Goal: Task Accomplishment & Management: Use online tool/utility

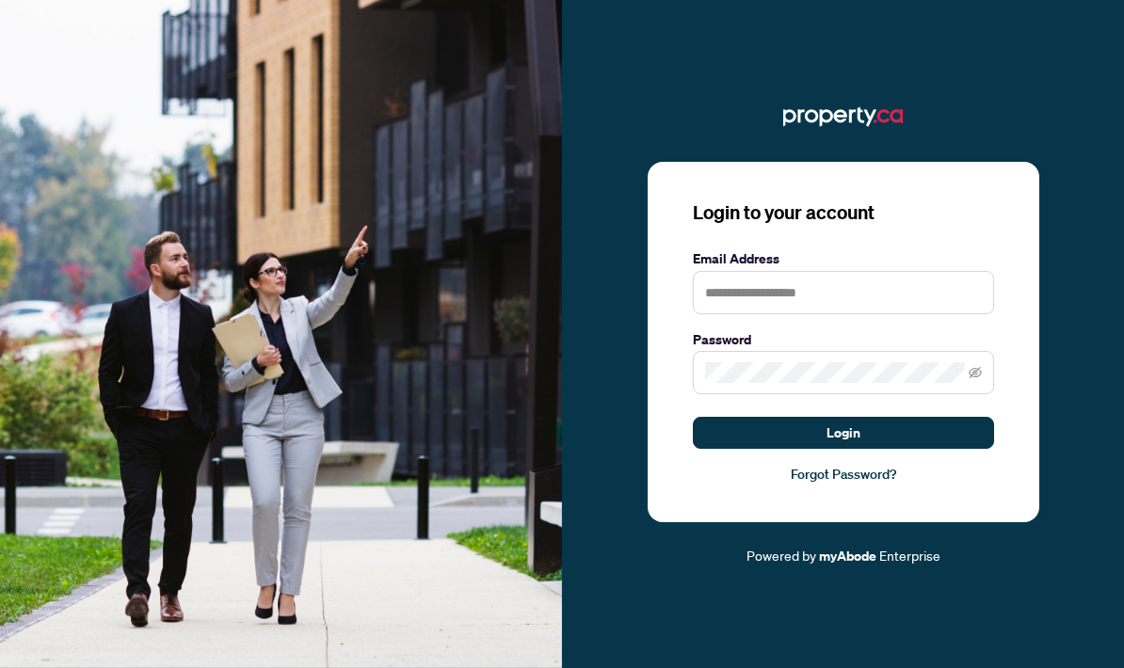
scroll to position [226, 0]
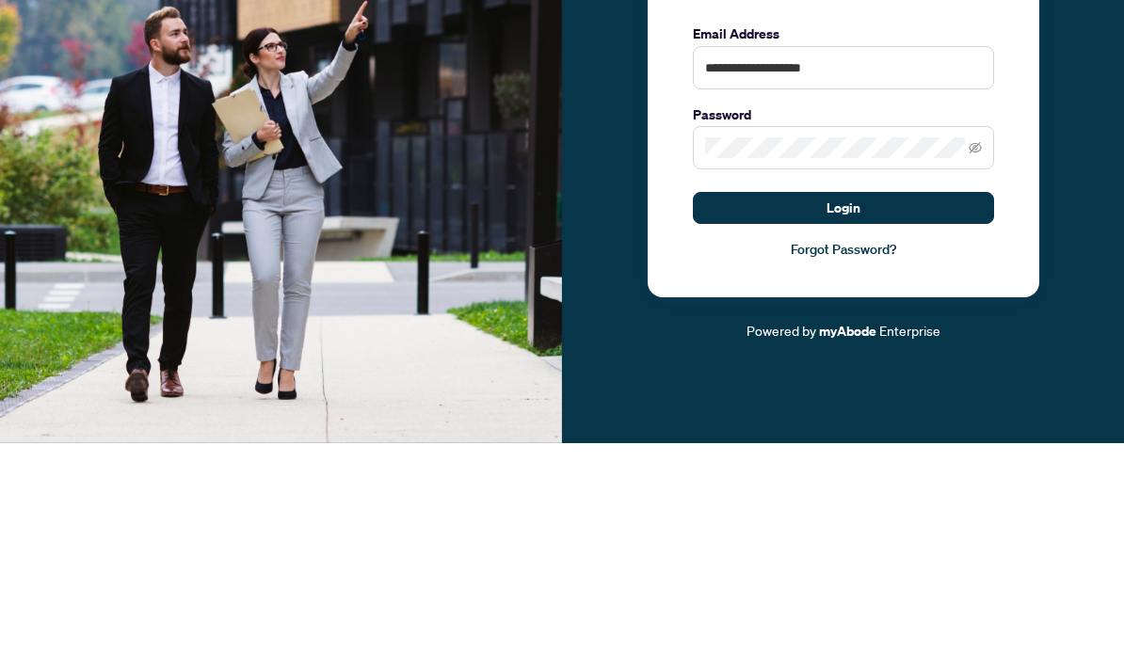
type input "**********"
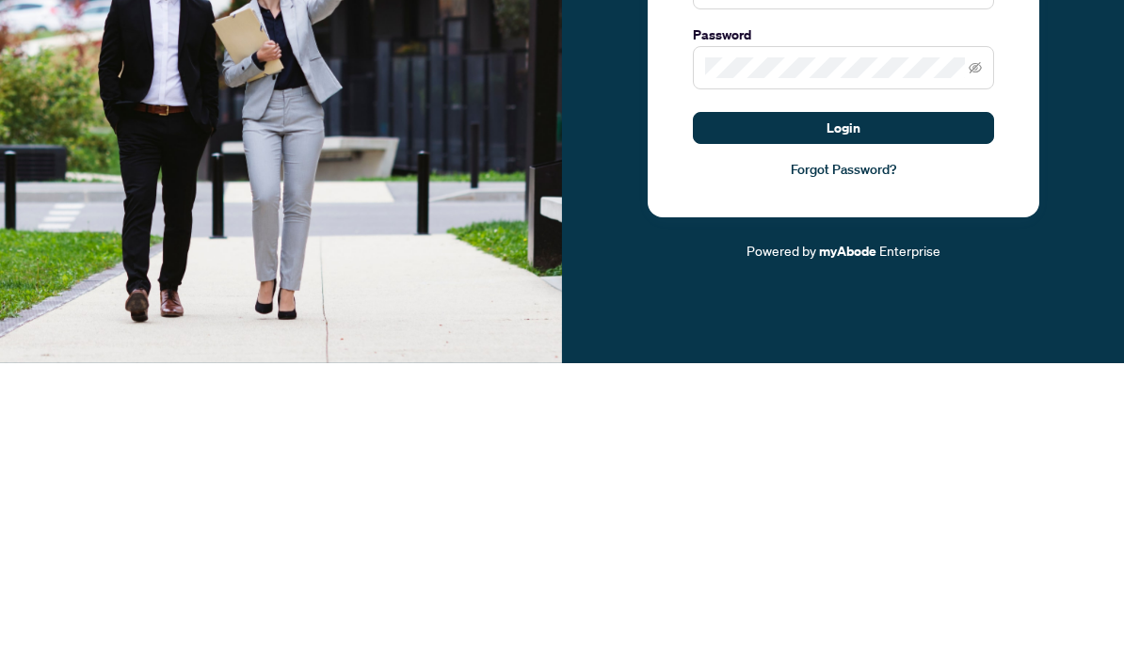
click at [949, 417] on button "Login" at bounding box center [843, 433] width 301 height 32
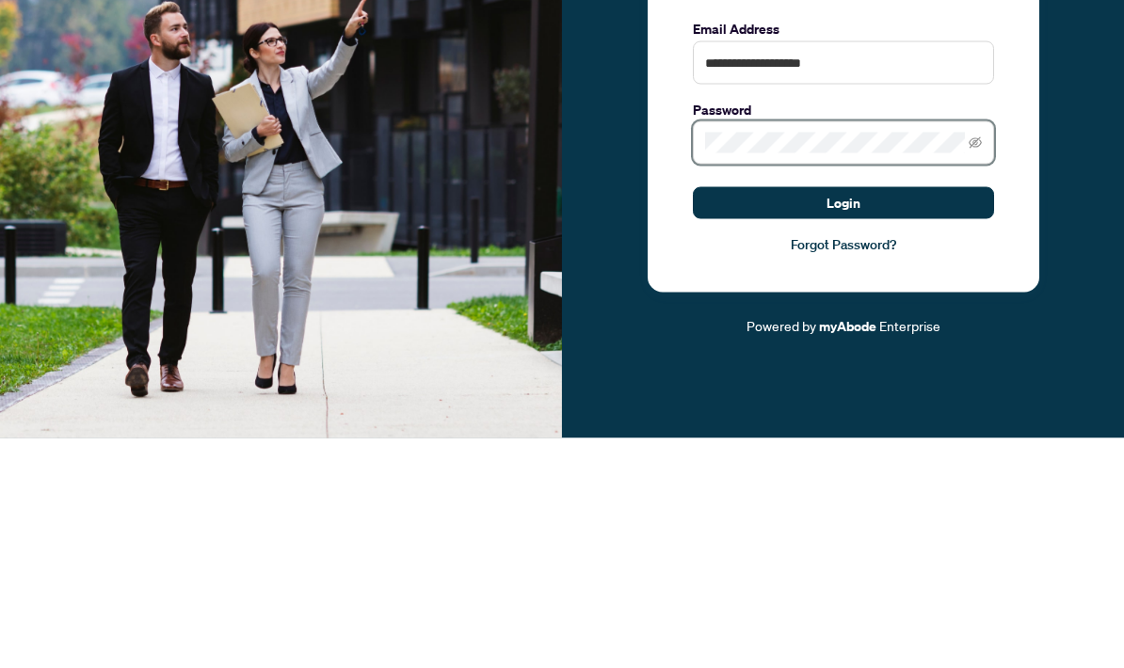
click at [976, 367] on icon "eye-invisible" at bounding box center [974, 372] width 13 height 11
click at [884, 464] on link "Forgot Password?" at bounding box center [843, 474] width 301 height 21
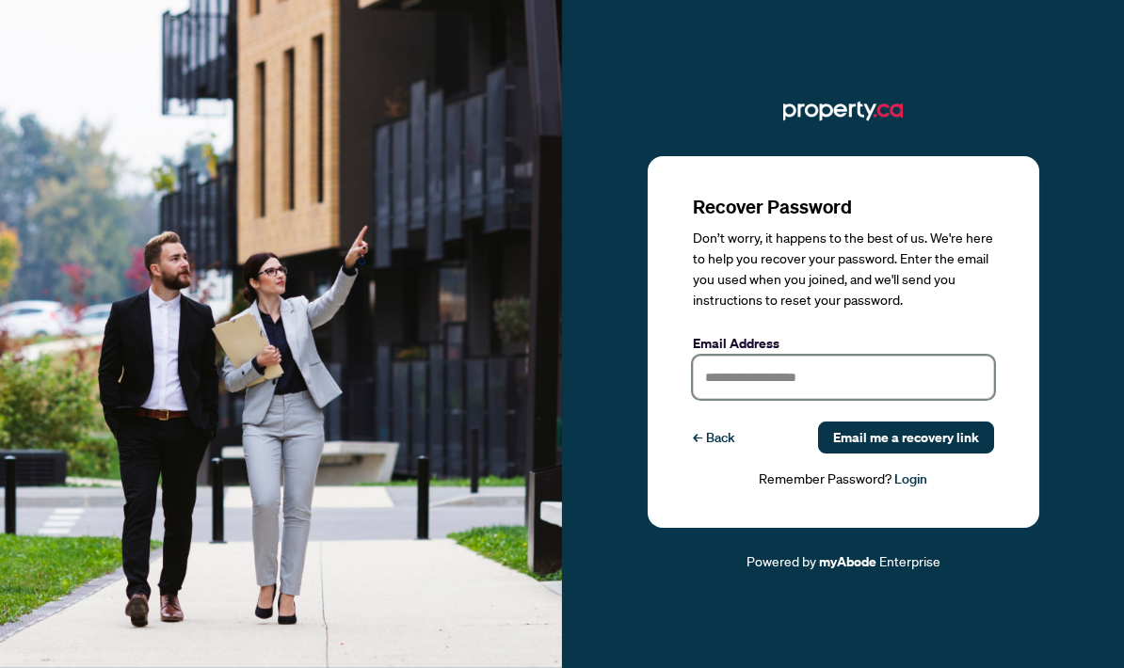
click at [887, 356] on input "text" at bounding box center [843, 377] width 301 height 43
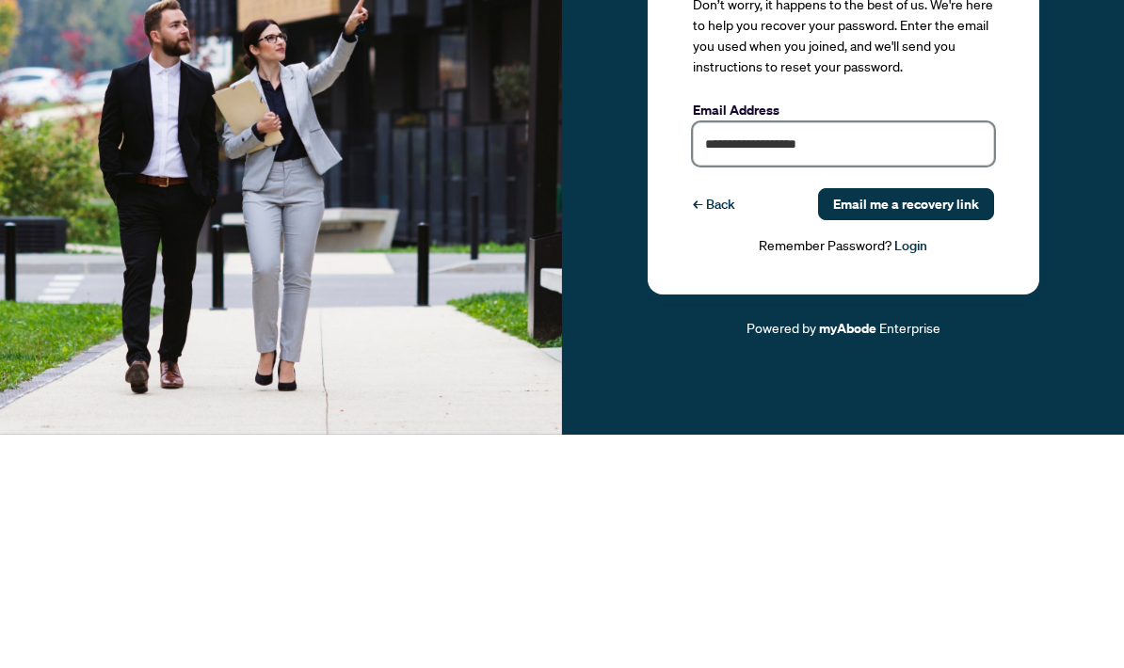
type input "**********"
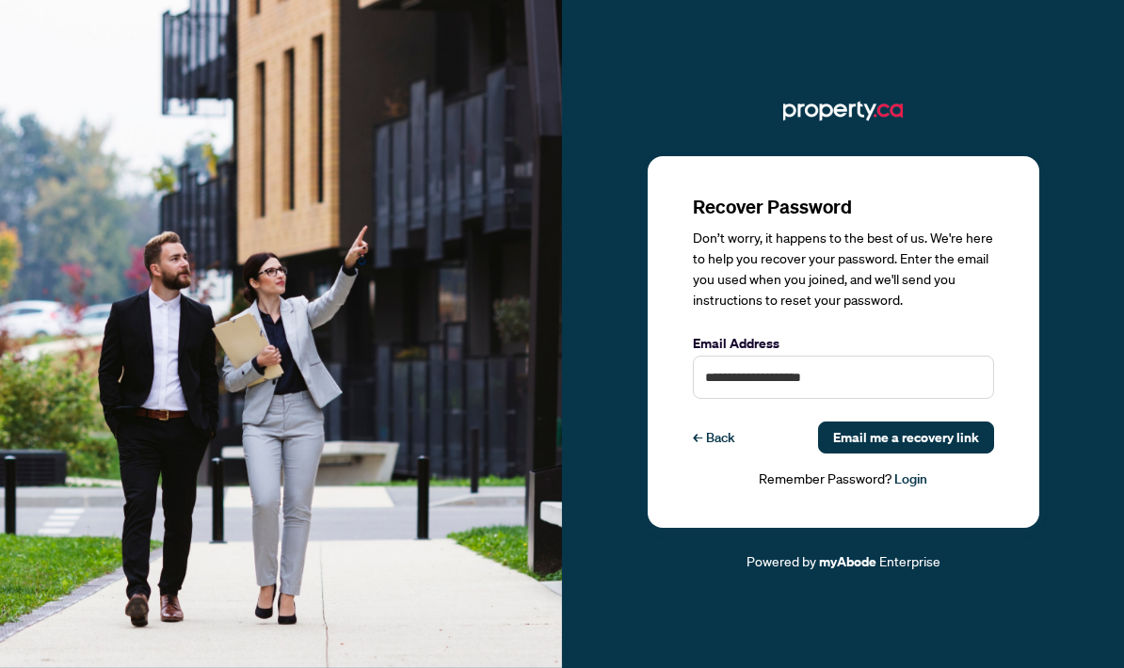
click at [716, 422] on link "← Back" at bounding box center [714, 438] width 42 height 32
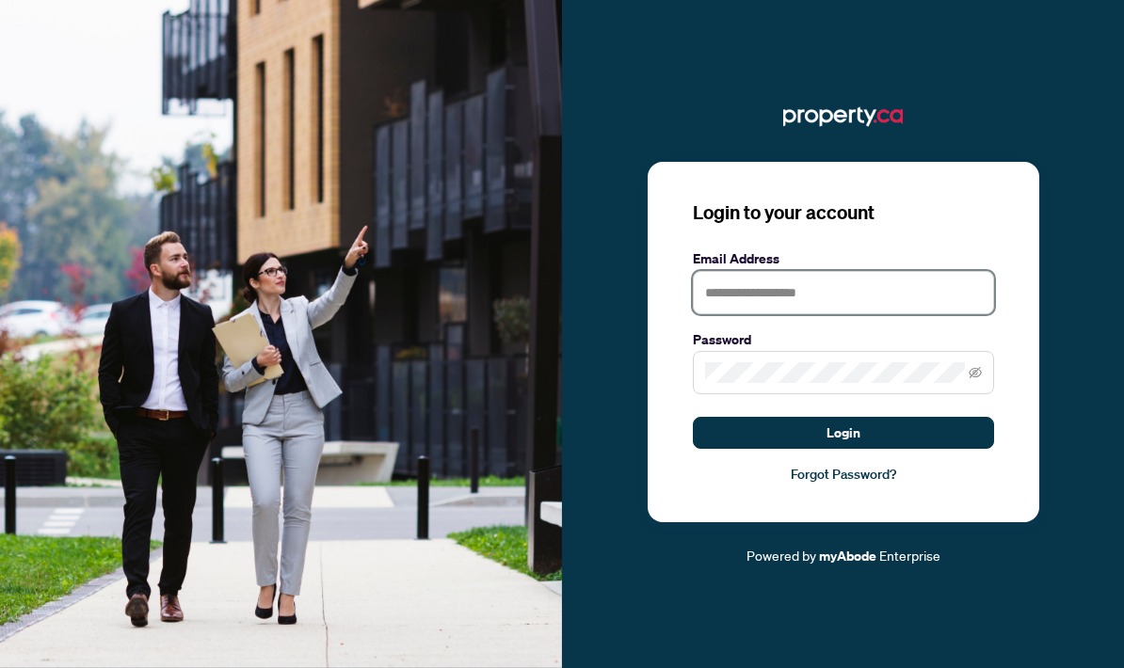
click at [855, 271] on input "text" at bounding box center [843, 292] width 301 height 43
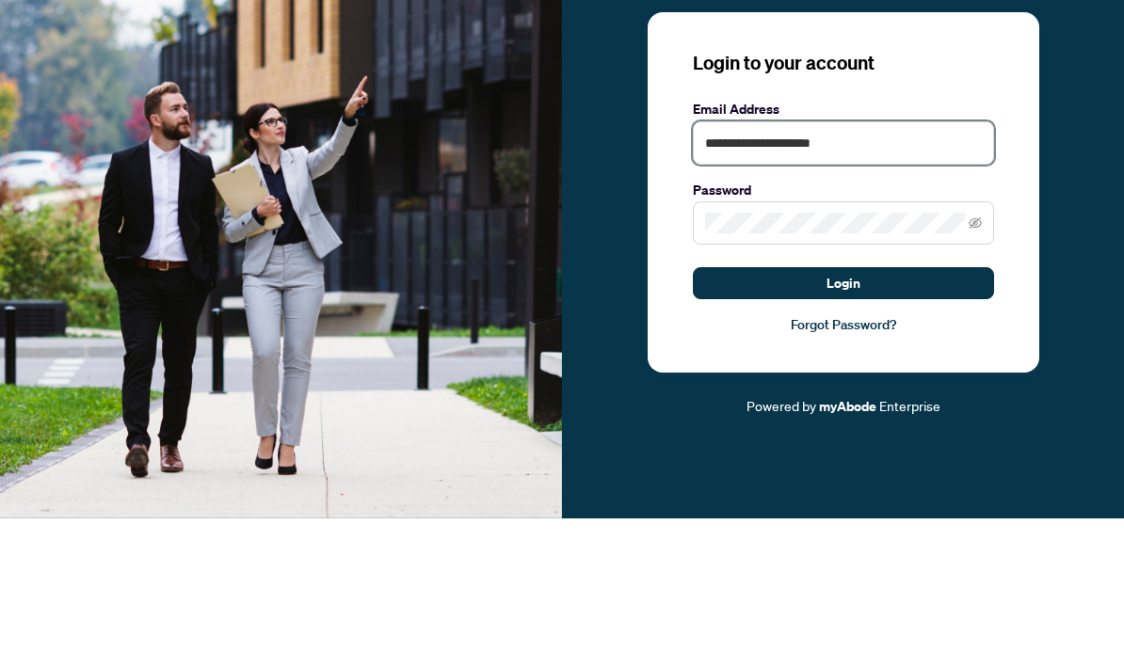
type input "**********"
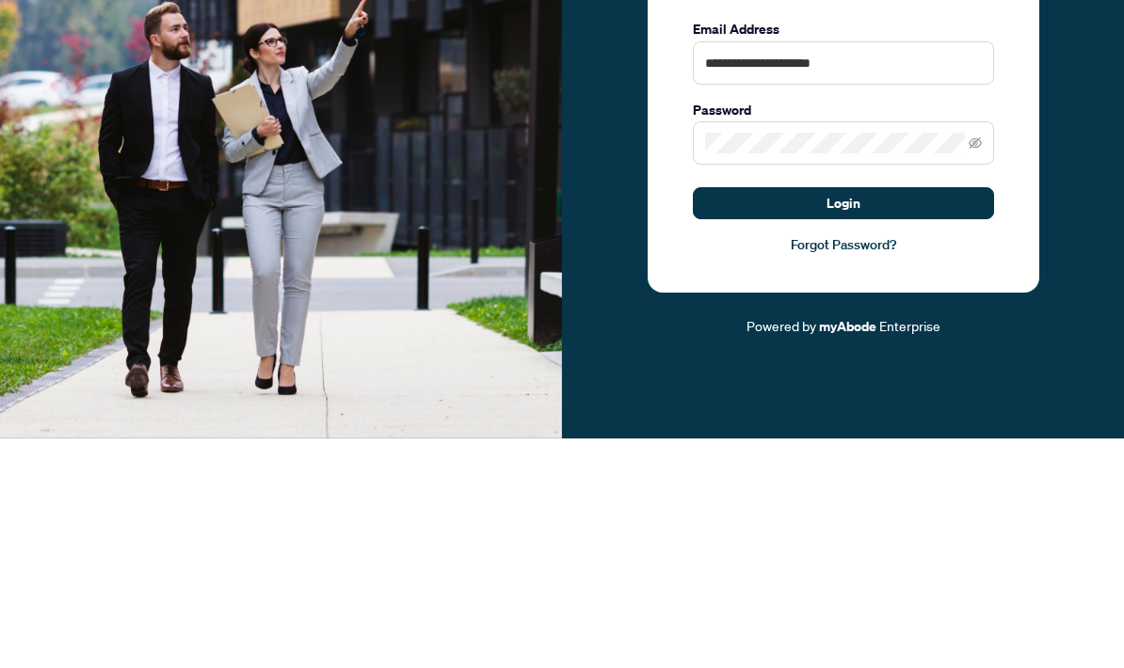
click at [924, 417] on button "Login" at bounding box center [843, 433] width 301 height 32
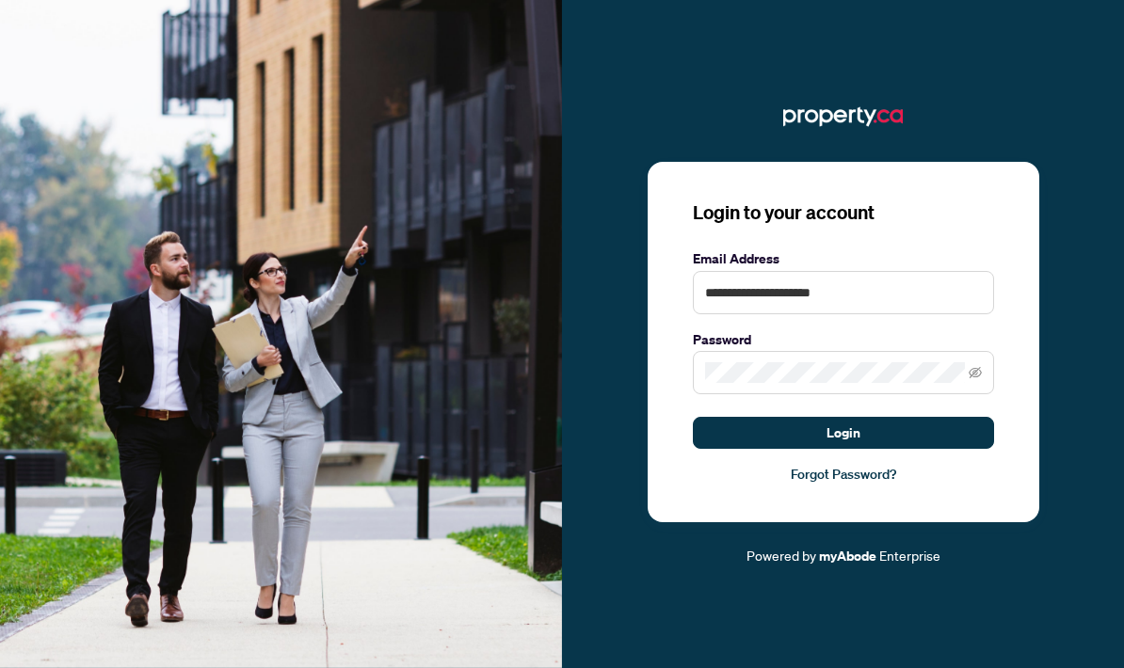
click at [863, 464] on link "Forgot Password?" at bounding box center [843, 474] width 301 height 21
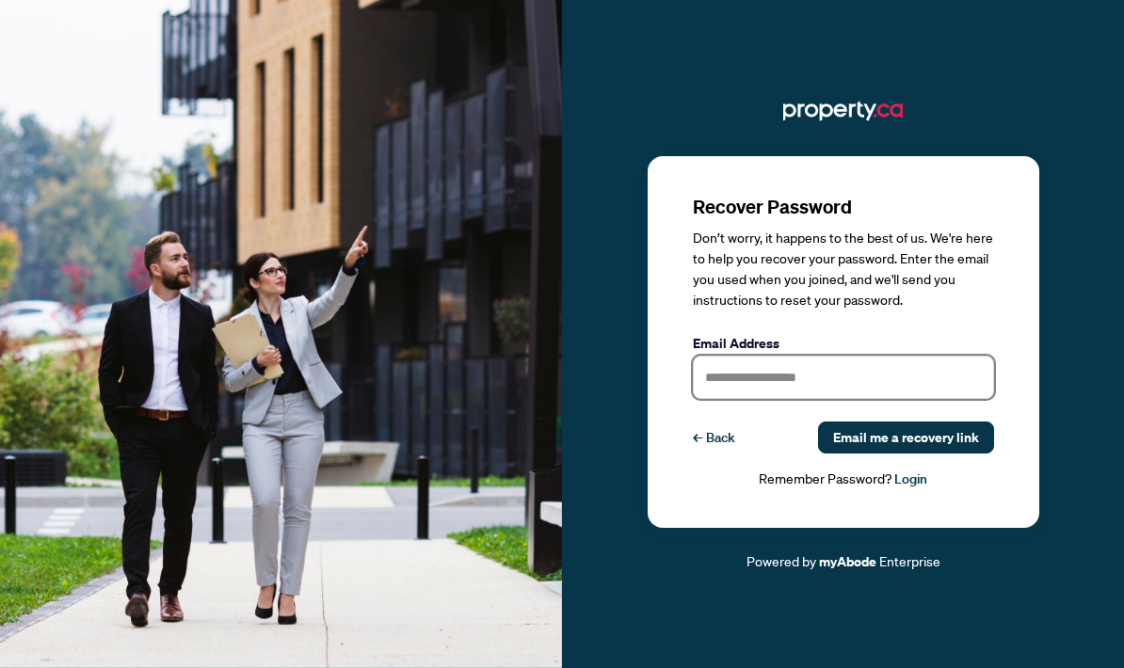
click at [902, 356] on input "text" at bounding box center [843, 377] width 301 height 43
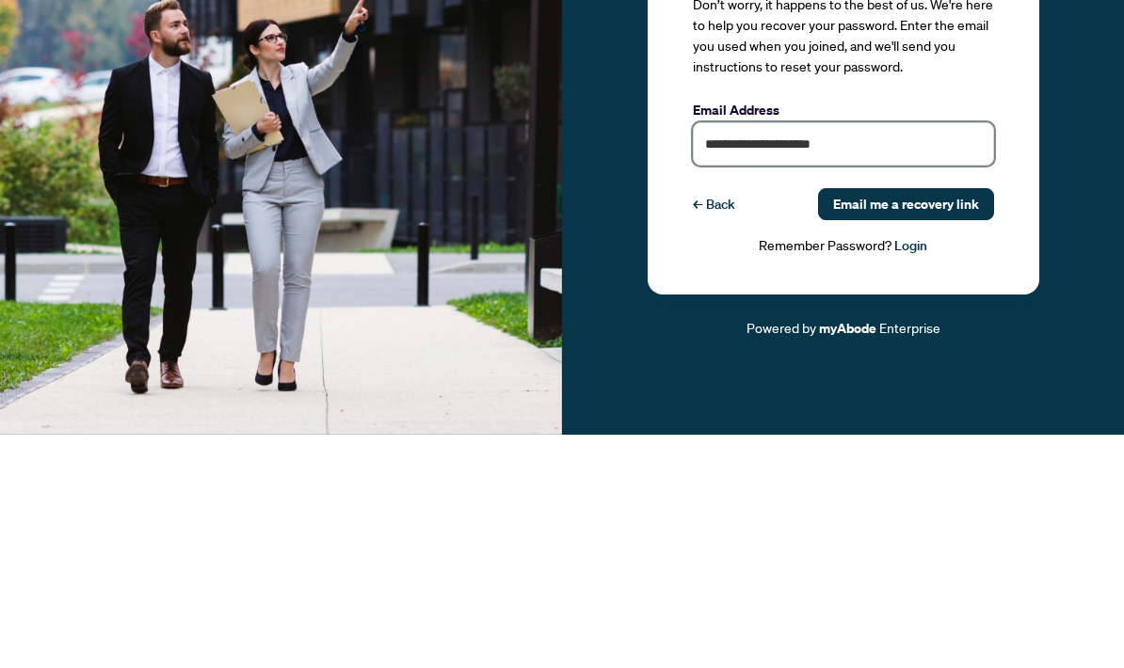
type input "**********"
click at [953, 423] on span "Email me a recovery link" at bounding box center [906, 438] width 146 height 30
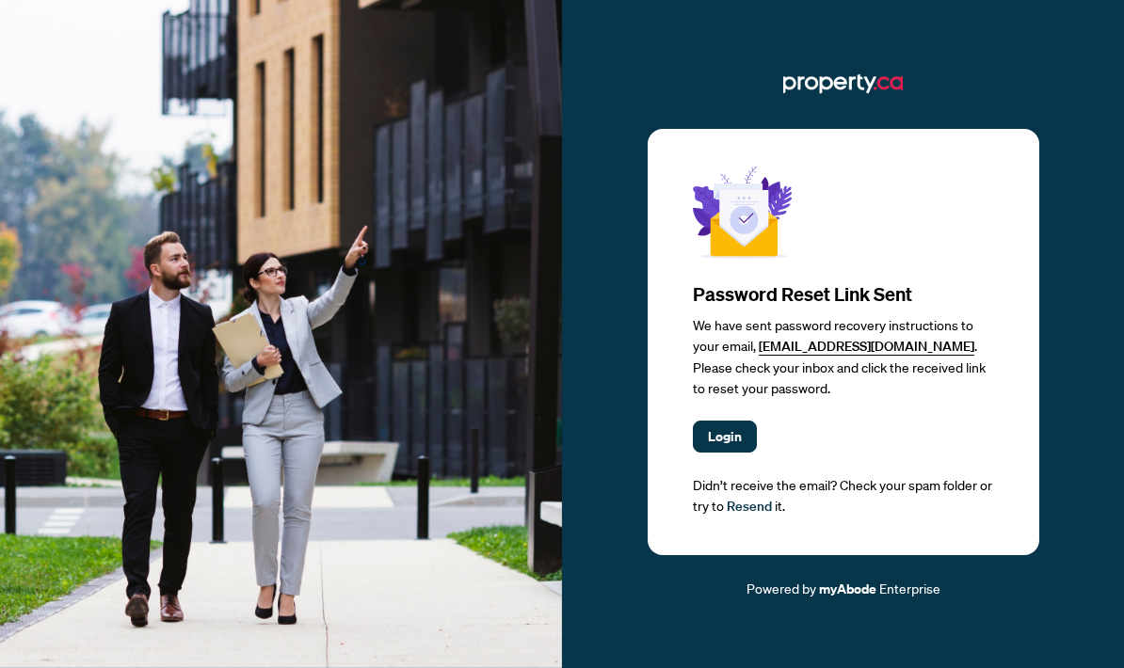
click at [732, 422] on span "Login" at bounding box center [725, 437] width 34 height 30
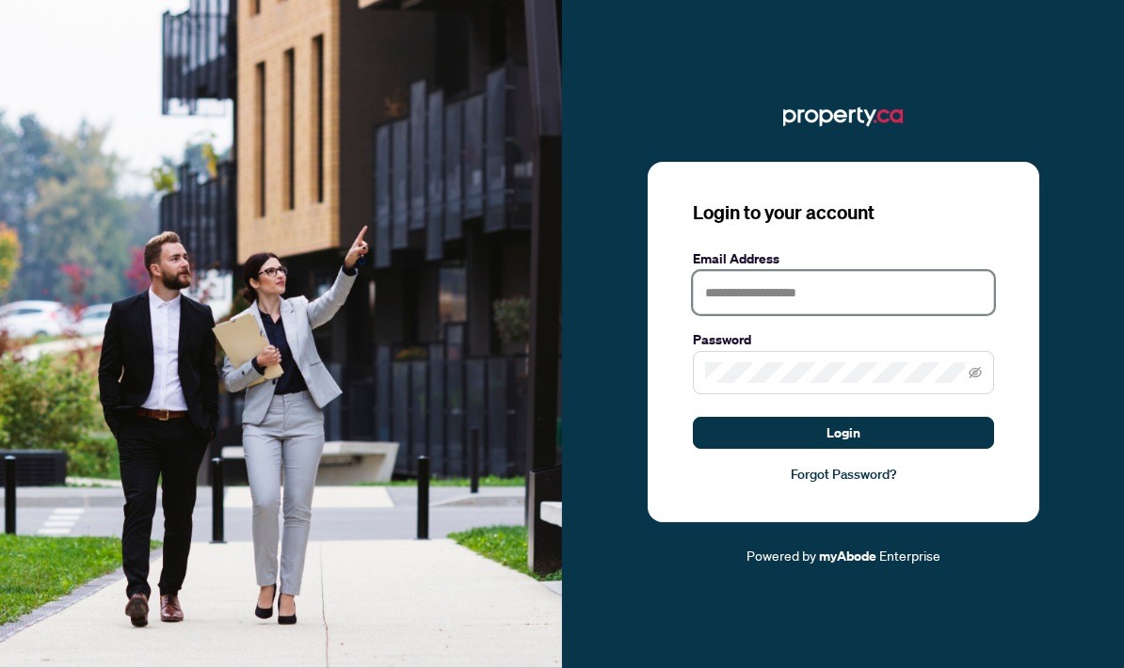
click at [876, 271] on input "text" at bounding box center [843, 292] width 301 height 43
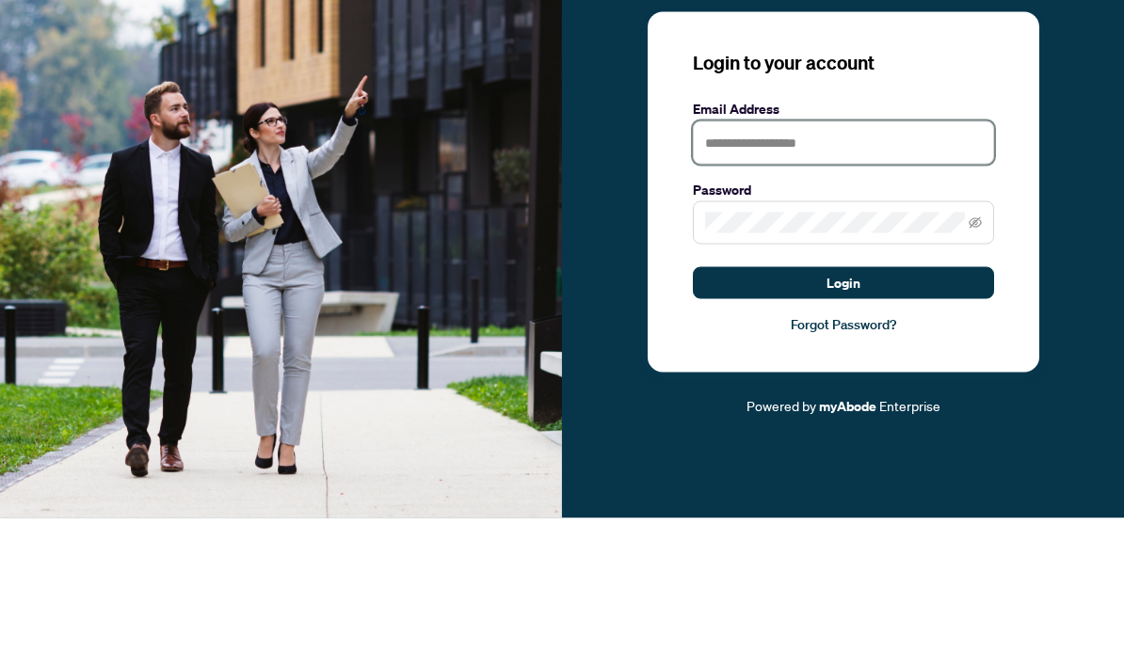
type input "**********"
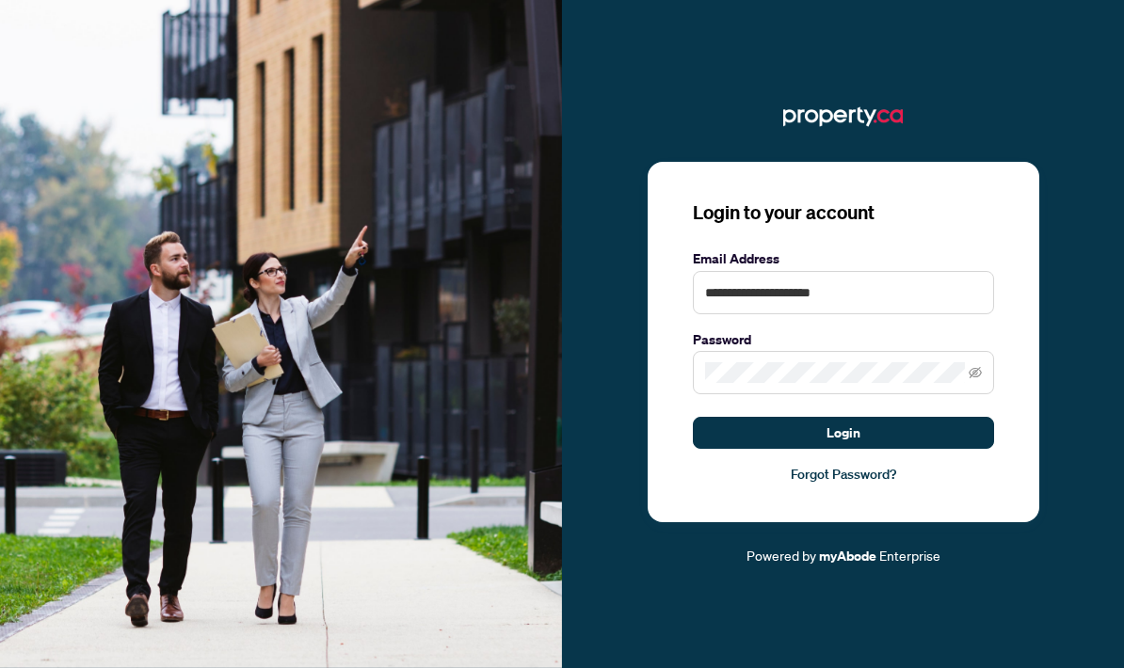
click at [928, 417] on button "Login" at bounding box center [843, 433] width 301 height 32
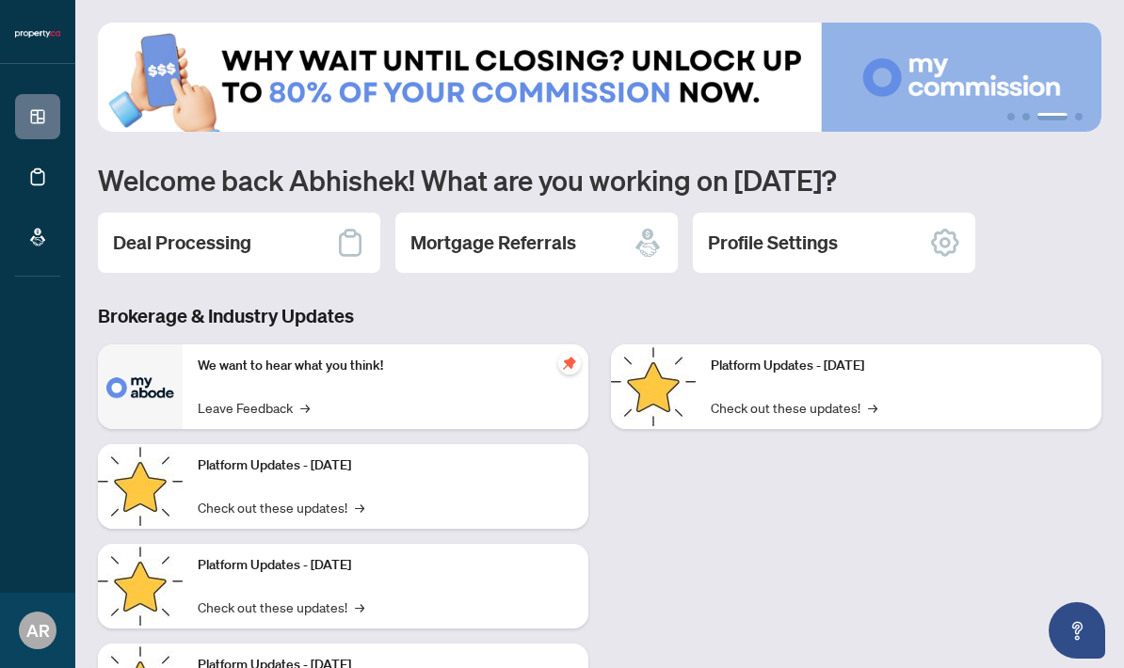
click at [238, 271] on div "Deal Processing" at bounding box center [239, 243] width 282 height 60
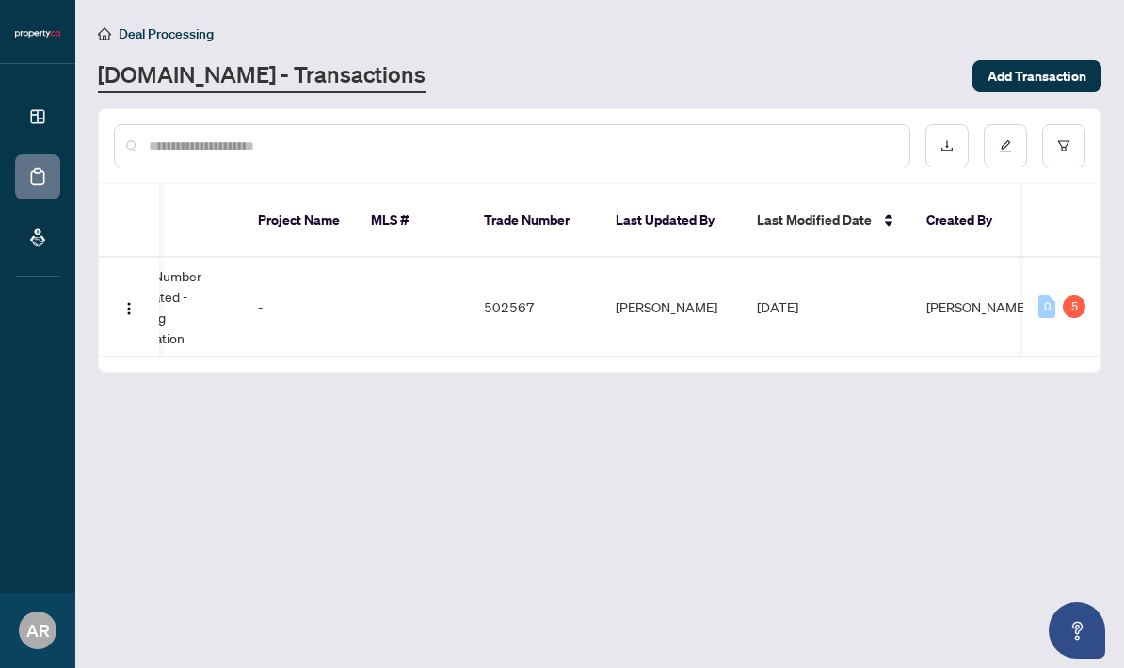
scroll to position [0, 877]
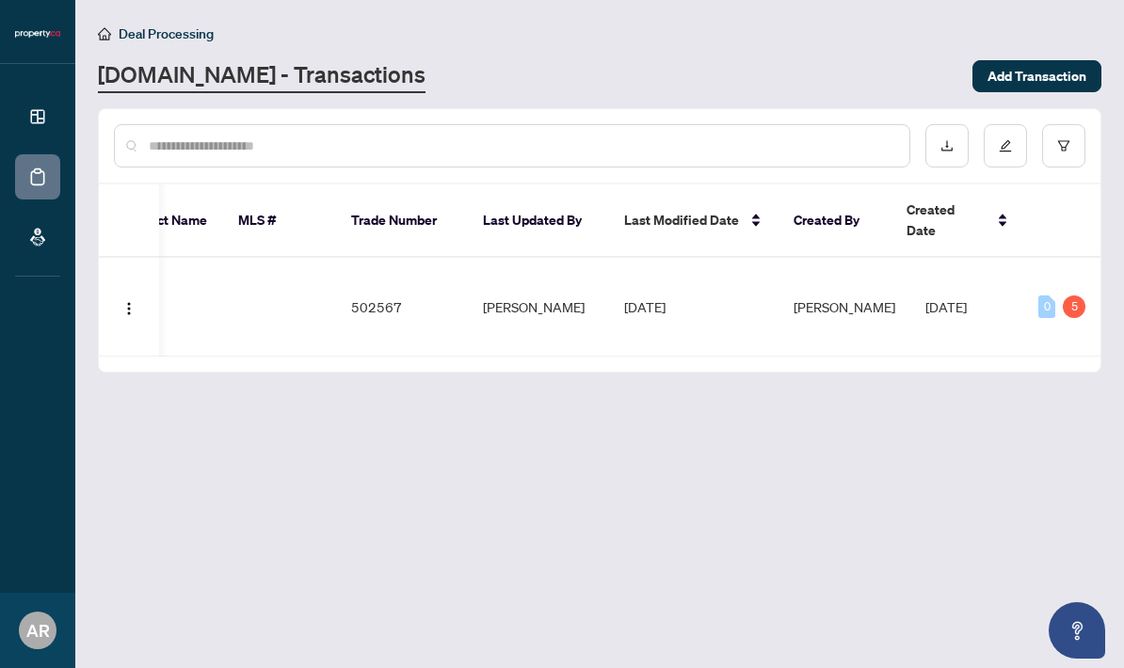
click at [1080, 295] on div "5" at bounding box center [1073, 306] width 23 height 23
click at [1029, 246] on div "Pending requirements: 5" at bounding box center [1053, 247] width 137 height 30
click at [1029, 232] on div "Pending requirements: 5" at bounding box center [1053, 247] width 137 height 30
click at [1055, 232] on div "Pending requirements: 5" at bounding box center [1053, 247] width 137 height 30
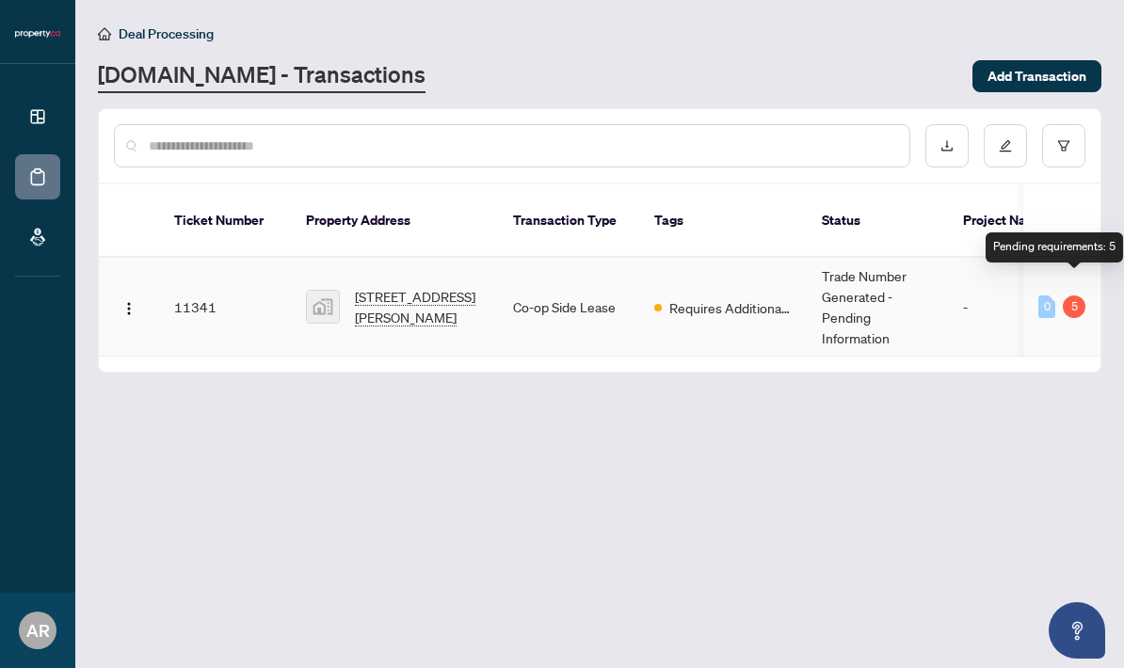
click at [391, 286] on span "[STREET_ADDRESS][PERSON_NAME]" at bounding box center [419, 306] width 128 height 41
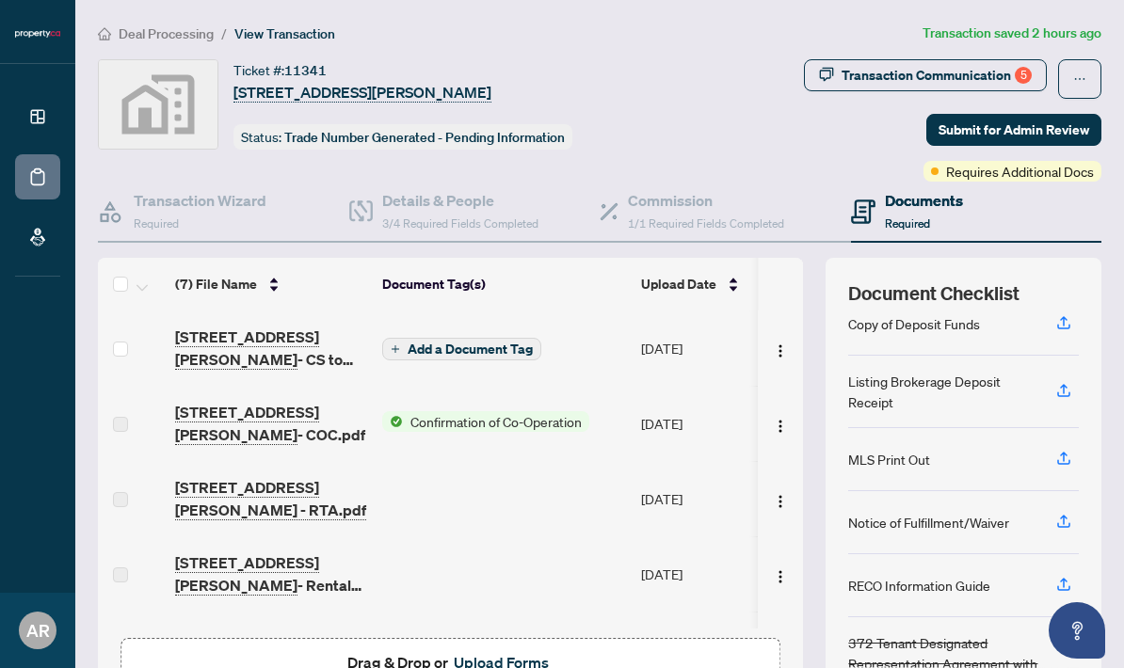
click at [969, 60] on div "Transaction Communication 5" at bounding box center [936, 75] width 190 height 30
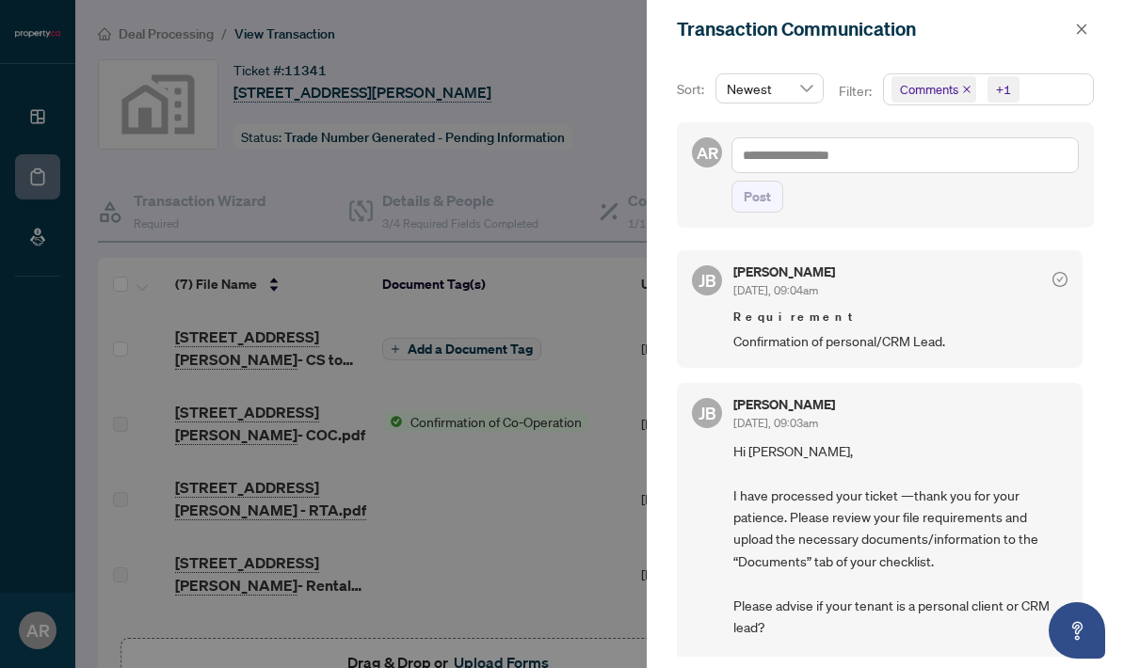
click at [950, 308] on span "Requirement" at bounding box center [900, 317] width 334 height 19
click at [1025, 309] on span "Requirement" at bounding box center [900, 317] width 334 height 19
click at [1019, 334] on span "Confirmation of personal/CRM Lead." at bounding box center [900, 341] width 334 height 22
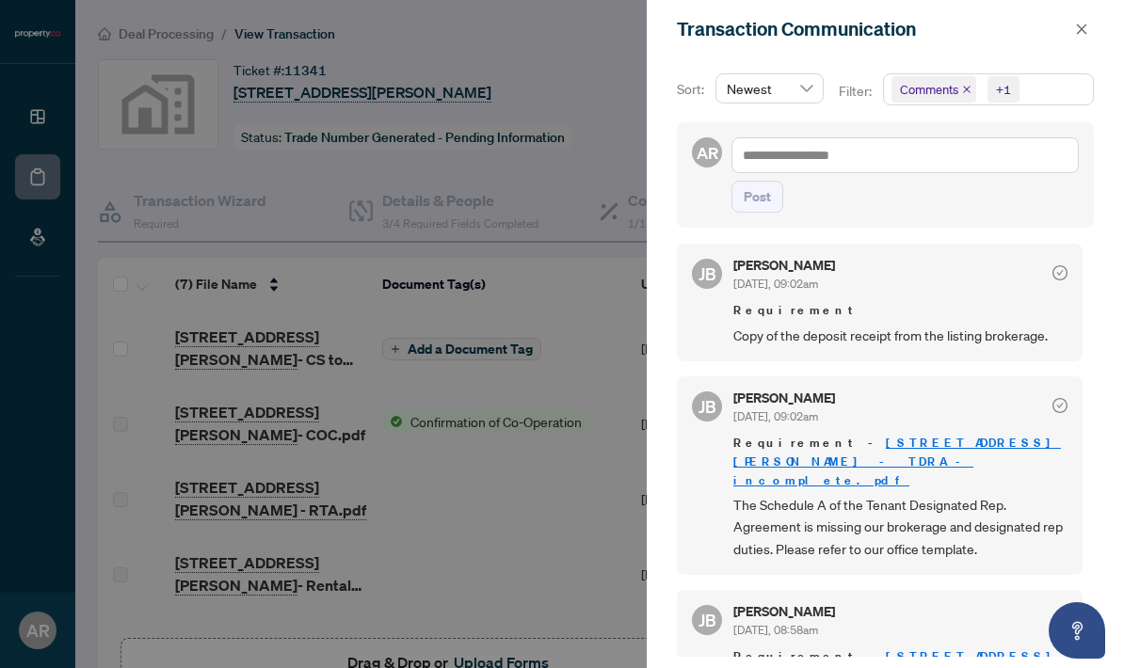
click at [1078, 33] on icon "close" at bounding box center [1082, 29] width 10 height 10
